Goal: Information Seeking & Learning: Learn about a topic

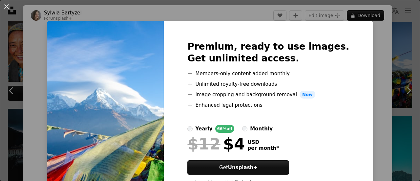
scroll to position [33, 0]
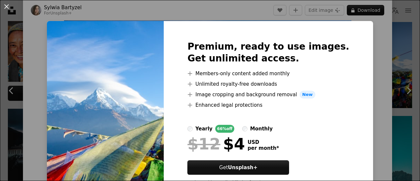
drag, startPoint x: 418, startPoint y: 62, endPoint x: 400, endPoint y: 64, distance: 17.9
click at [393, 62] on div "An X shape Premium, ready to use images. Get unlimited access. A plus sign Memb…" at bounding box center [210, 90] width 420 height 181
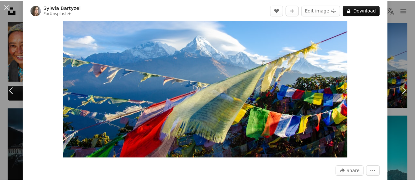
scroll to position [98, 0]
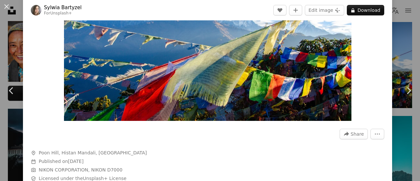
click at [396, 11] on div "An X shape Chevron left Chevron right [PERSON_NAME] For Unsplash+ A heart A plu…" at bounding box center [210, 90] width 420 height 181
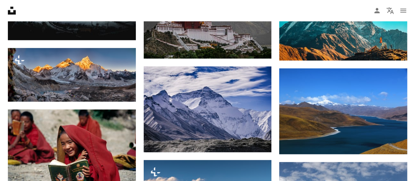
scroll to position [427, 0]
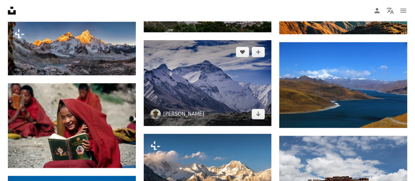
click at [170, 116] on link "[PERSON_NAME]" at bounding box center [183, 114] width 41 height 7
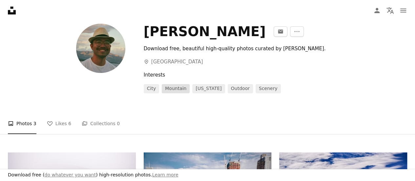
scroll to position [131, 0]
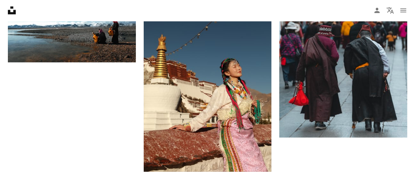
scroll to position [788, 0]
